Goal: Find specific page/section: Find specific page/section

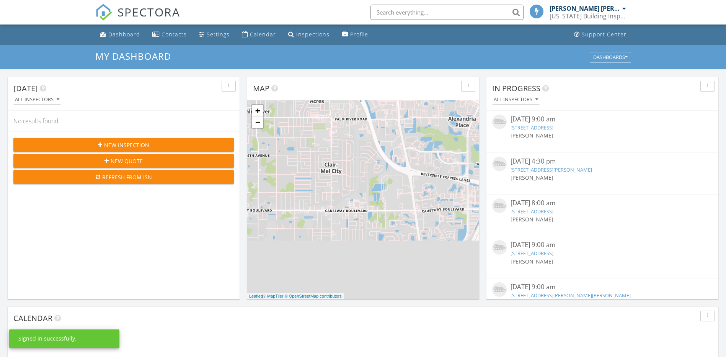
click at [389, 10] on input "text" at bounding box center [446, 12] width 153 height 15
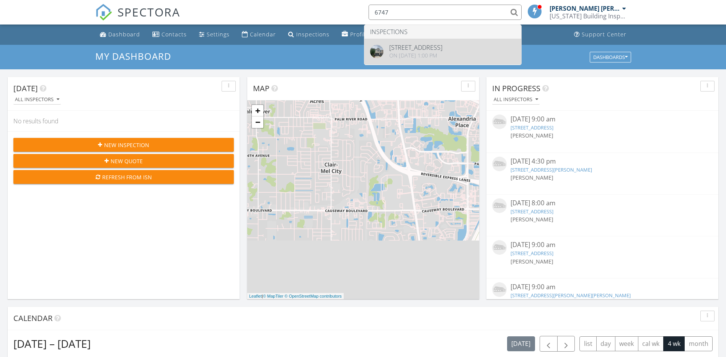
type input "6747"
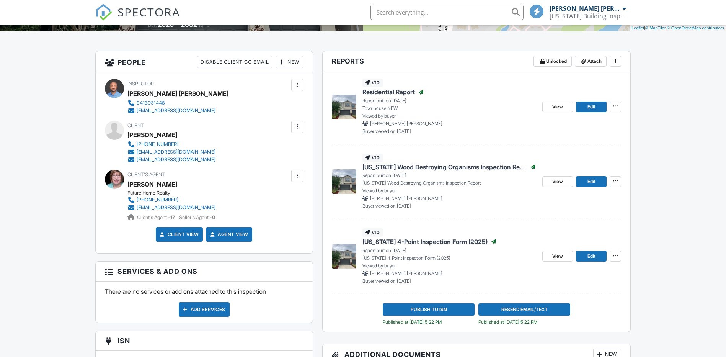
scroll to position [179, 0]
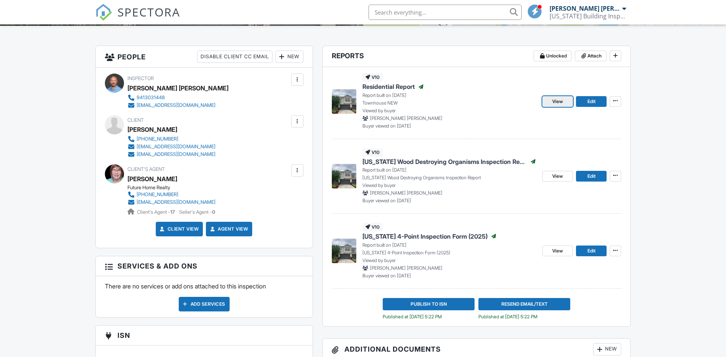
click at [560, 101] on span "View" at bounding box center [557, 102] width 11 height 8
